Goal: Find specific page/section: Find specific page/section

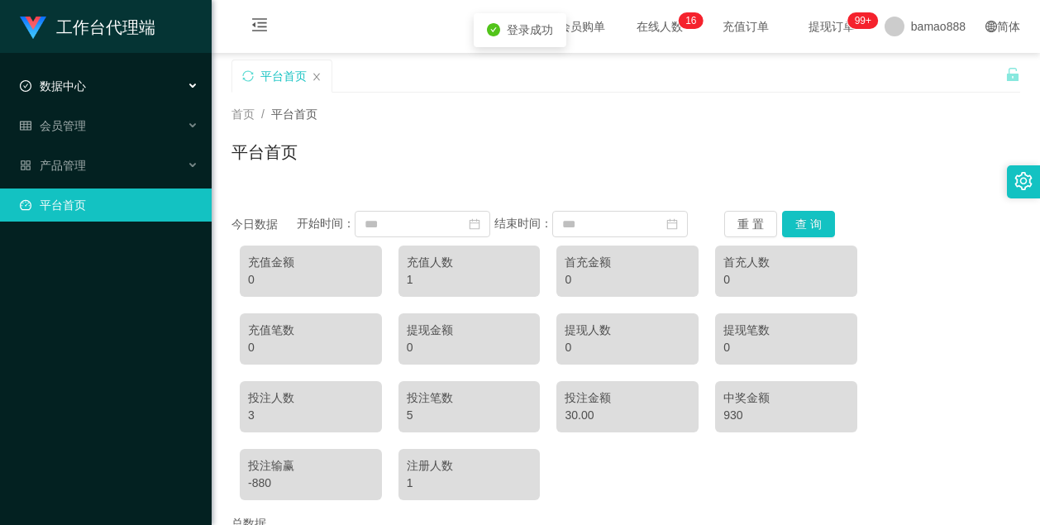
click at [122, 81] on div "数据中心" at bounding box center [106, 85] width 212 height 33
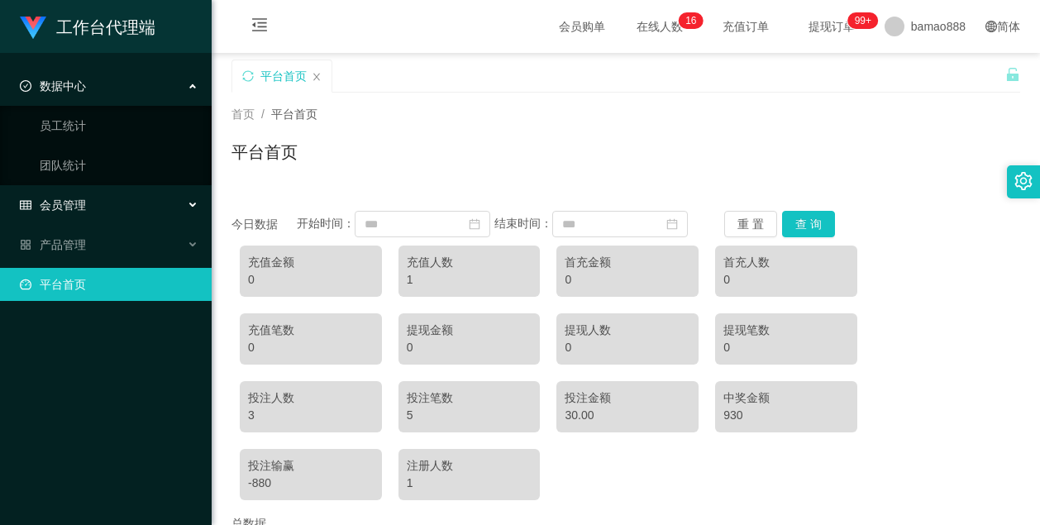
click at [102, 200] on div "会员管理" at bounding box center [106, 204] width 212 height 33
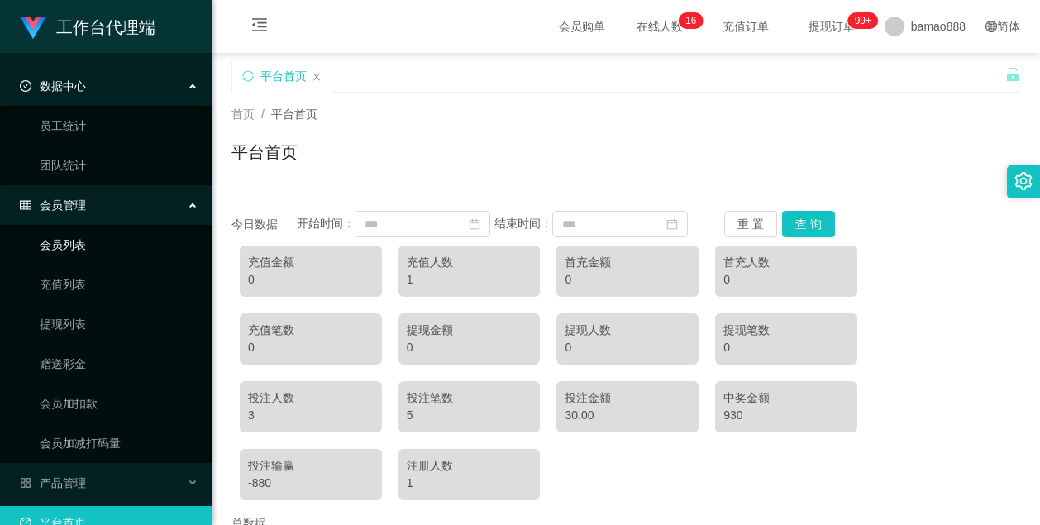
click at [120, 246] on link "会员列表" at bounding box center [119, 244] width 159 height 33
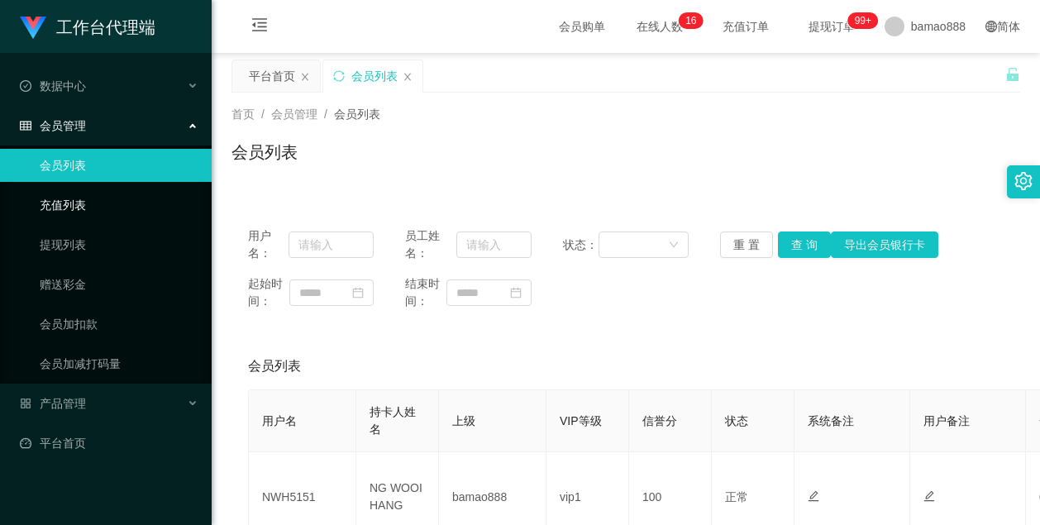
click at [84, 203] on link "充值列表" at bounding box center [119, 204] width 159 height 33
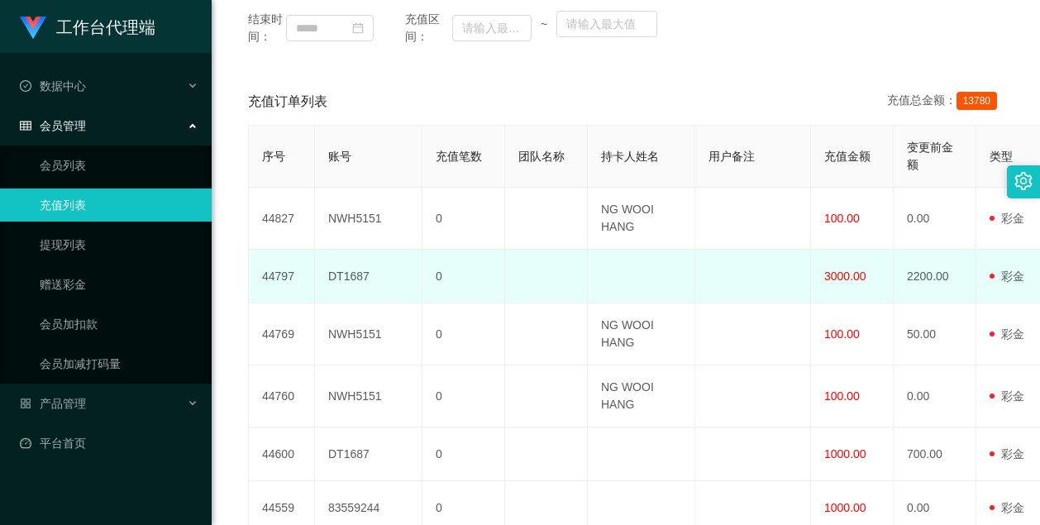
scroll to position [248, 0]
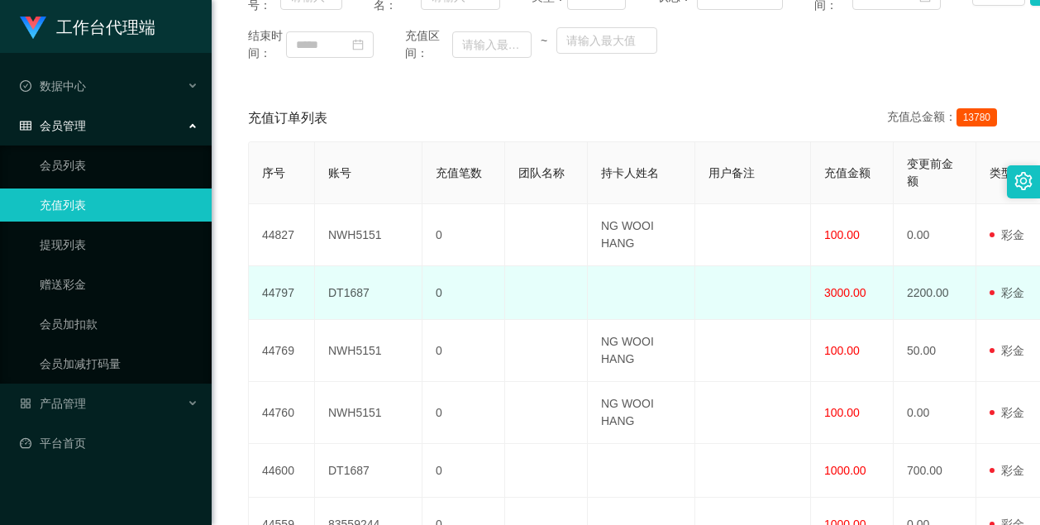
click at [855, 299] on span "3000.00" at bounding box center [845, 292] width 42 height 13
drag, startPoint x: 867, startPoint y: 326, endPoint x: 824, endPoint y: 329, distance: 43.1
click at [824, 320] on td "3000.00" at bounding box center [852, 293] width 83 height 54
drag, startPoint x: 824, startPoint y: 329, endPoint x: 844, endPoint y: 326, distance: 20.0
click at [843, 299] on span "3000.00" at bounding box center [845, 292] width 42 height 13
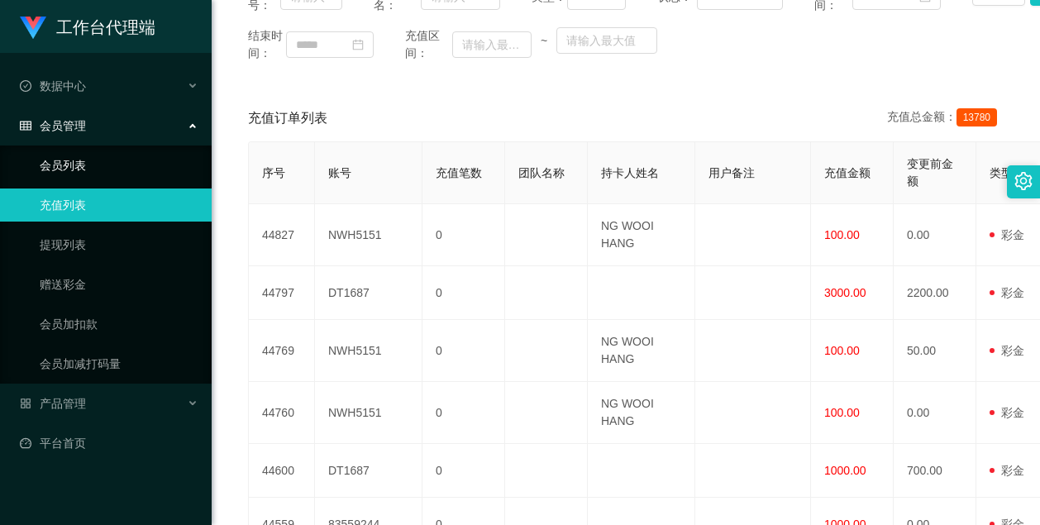
click at [89, 155] on link "会员列表" at bounding box center [119, 165] width 159 height 33
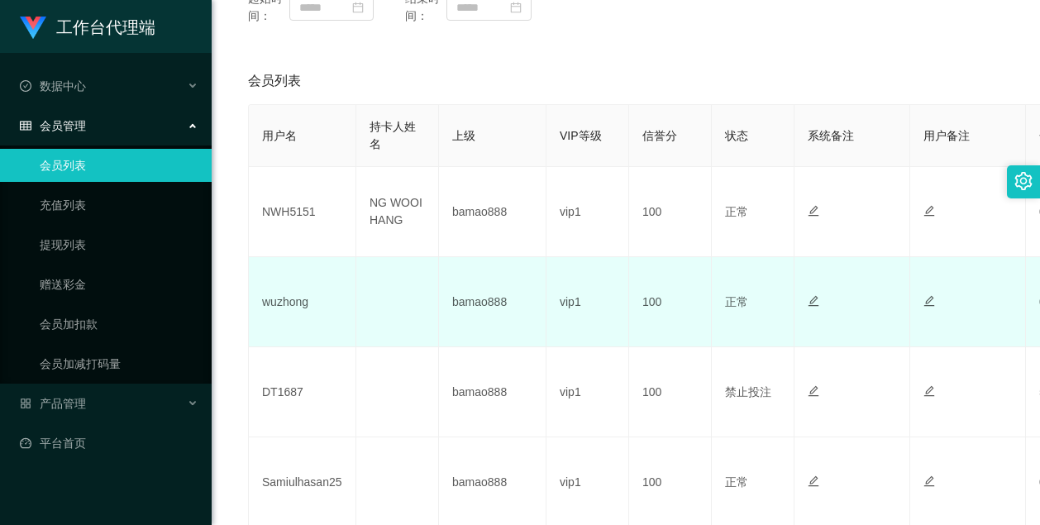
scroll to position [331, 0]
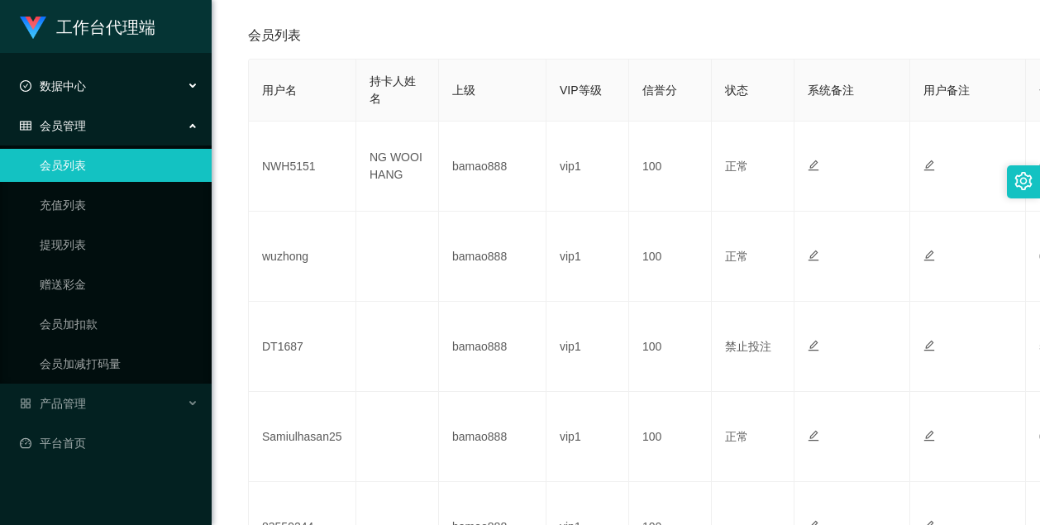
click at [98, 87] on div "数据中心" at bounding box center [106, 85] width 212 height 33
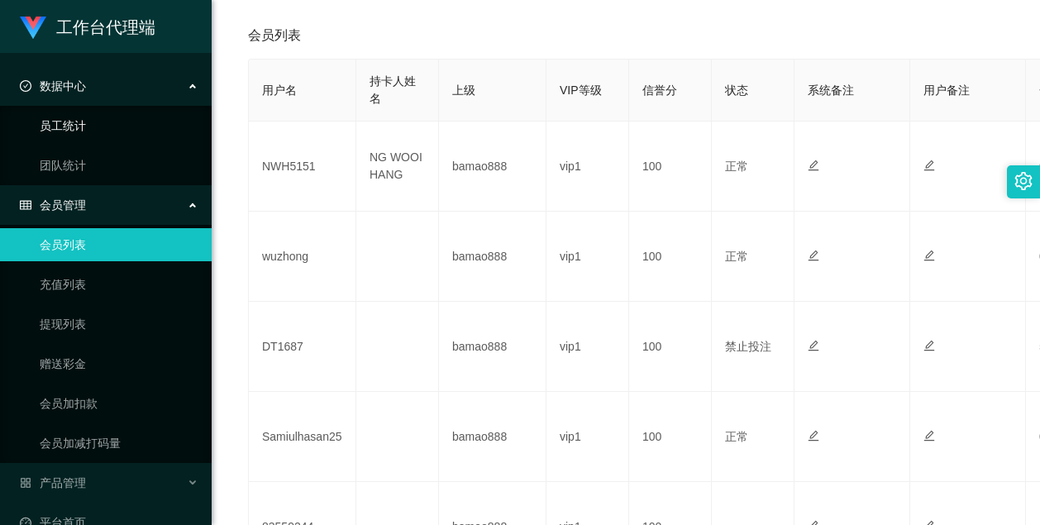
click at [111, 124] on link "员工统计" at bounding box center [119, 125] width 159 height 33
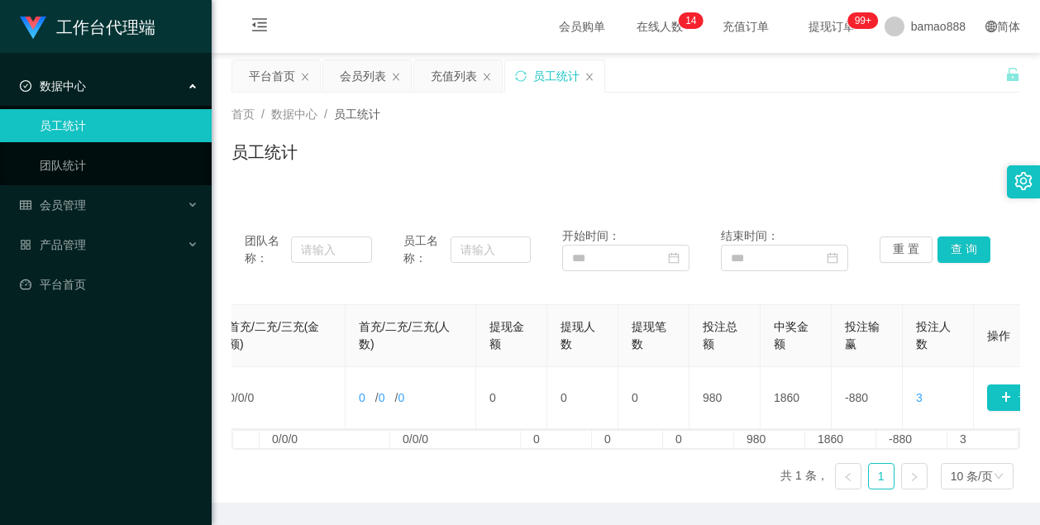
scroll to position [0, 606]
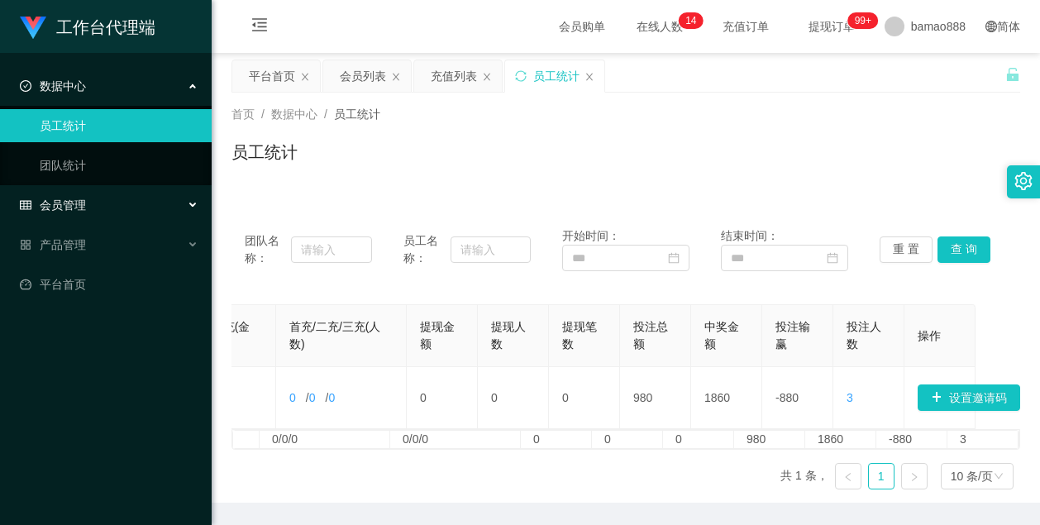
drag, startPoint x: 74, startPoint y: 198, endPoint x: 107, endPoint y: 201, distance: 34.0
click at [75, 198] on span "会员管理" at bounding box center [53, 204] width 66 height 13
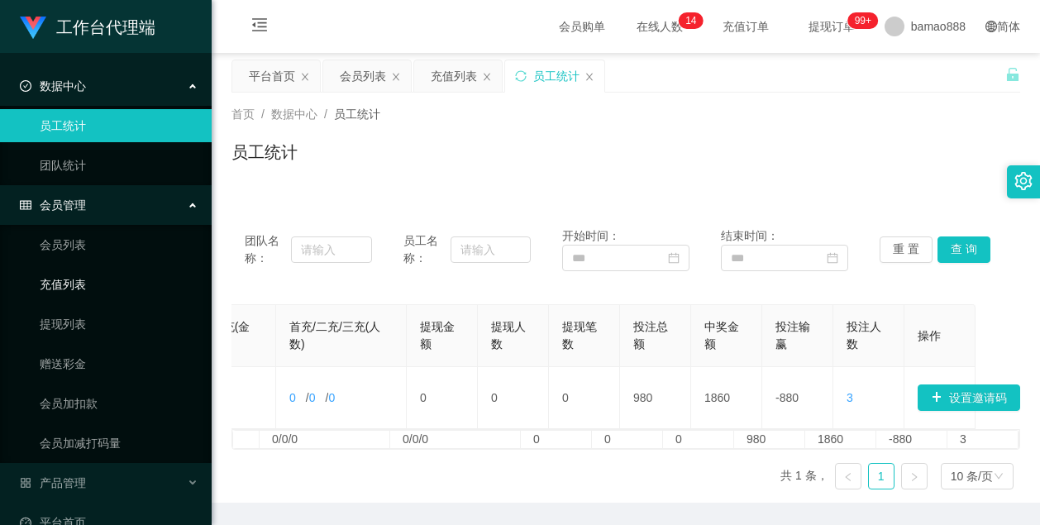
click at [107, 282] on link "充值列表" at bounding box center [119, 284] width 159 height 33
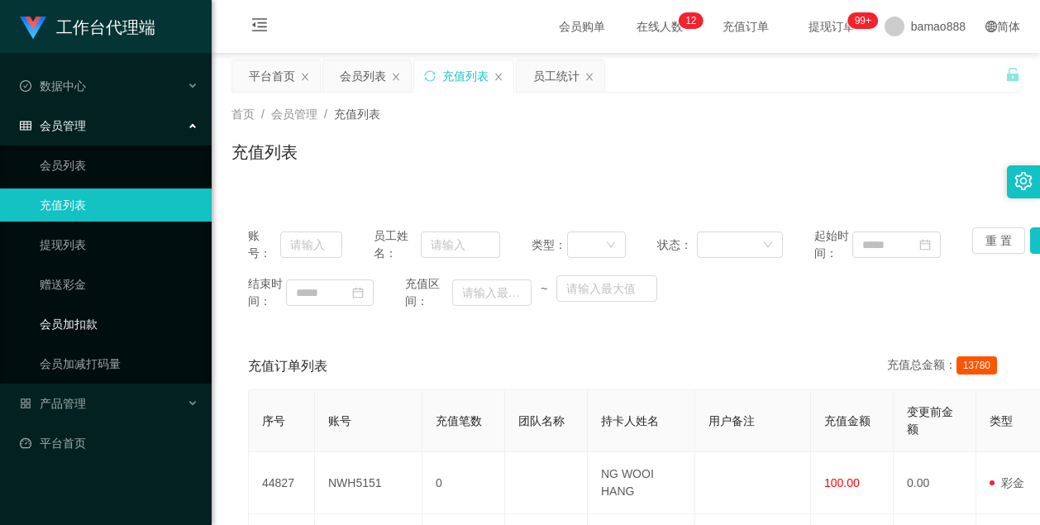
click at [79, 318] on link "会员加扣款" at bounding box center [119, 323] width 159 height 33
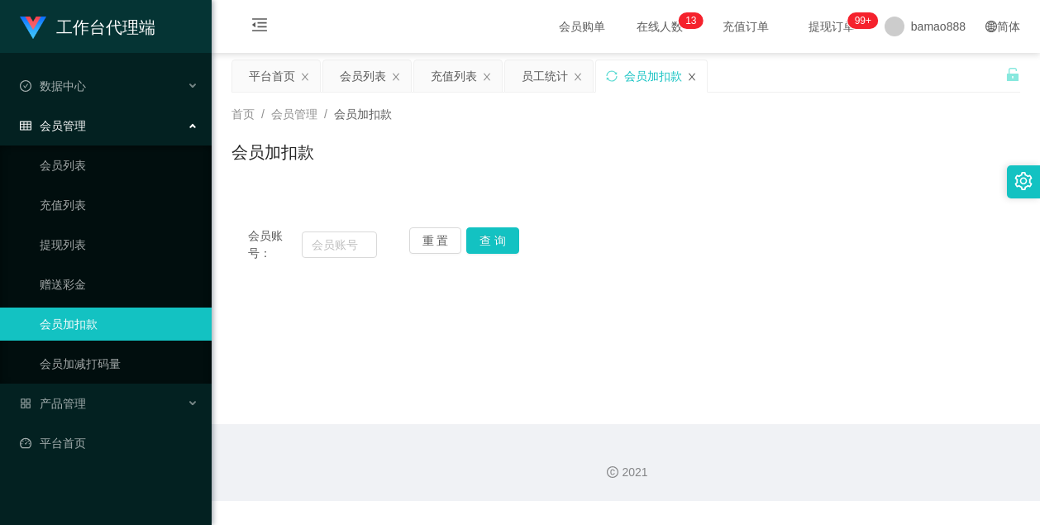
click at [694, 77] on icon "图标: close" at bounding box center [692, 77] width 10 height 10
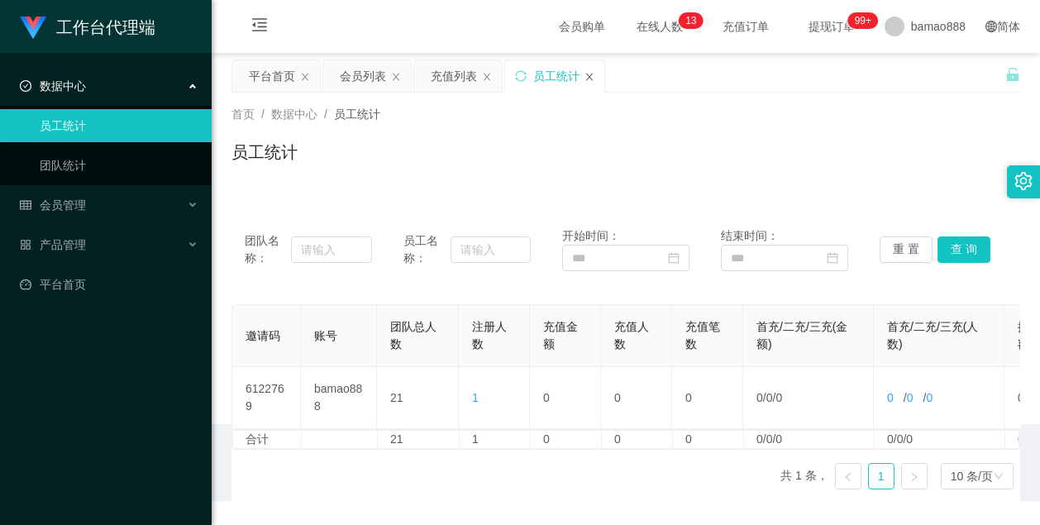
click at [586, 77] on icon "图标: close" at bounding box center [589, 77] width 10 height 10
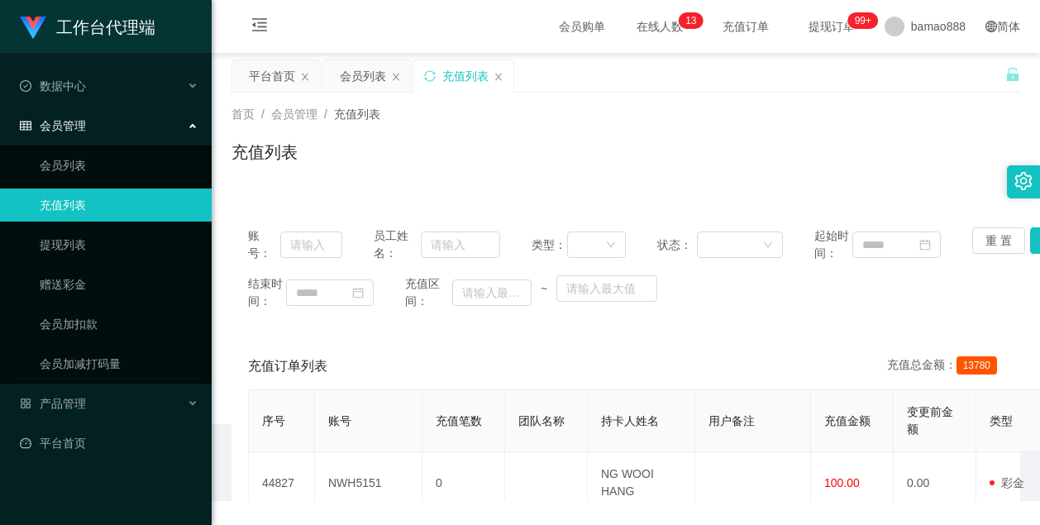
drag, startPoint x: 502, startPoint y: 75, endPoint x: 443, endPoint y: 75, distance: 58.7
click at [501, 75] on icon "图标: close" at bounding box center [498, 77] width 10 height 10
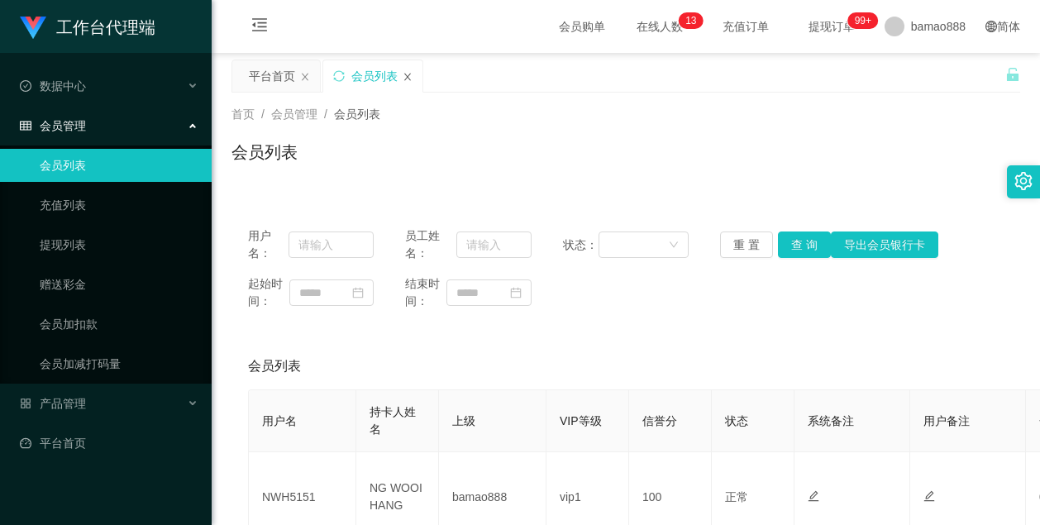
click at [403, 71] on div "会员列表" at bounding box center [372, 75] width 99 height 31
click at [405, 74] on icon "图标: close" at bounding box center [408, 77] width 10 height 10
